Goal: Use online tool/utility: Utilize a website feature to perform a specific function

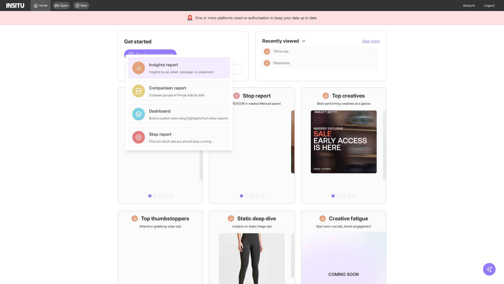
click at [180, 68] on div "Insights report Insights by ad, adset, campaign, or placement" at bounding box center [181, 67] width 65 height 13
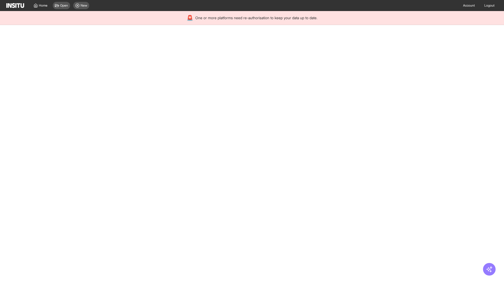
select select "**"
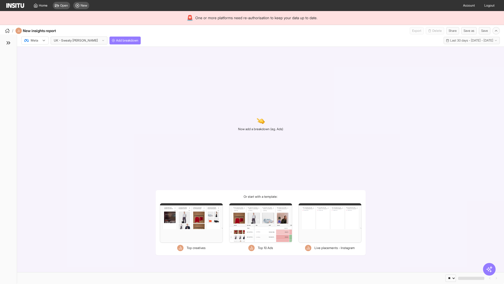
click at [35, 40] on div at bounding box center [31, 40] width 15 height 5
click at [35, 52] on span "Meta" at bounding box center [34, 51] width 7 height 5
click at [116, 40] on span "Add breakdown" at bounding box center [127, 40] width 22 height 4
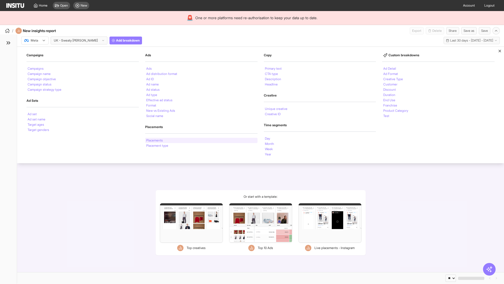
click at [155, 140] on li "Placements" at bounding box center [154, 140] width 17 height 3
